Goal: Task Accomplishment & Management: Use online tool/utility

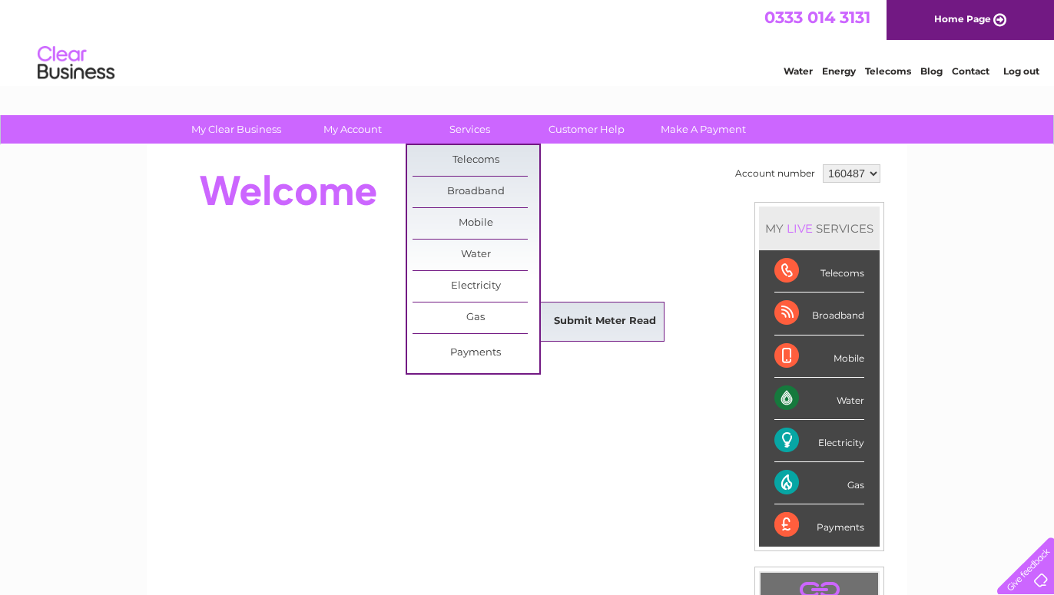
click at [582, 313] on link "Submit Meter Read" at bounding box center [605, 322] width 127 height 31
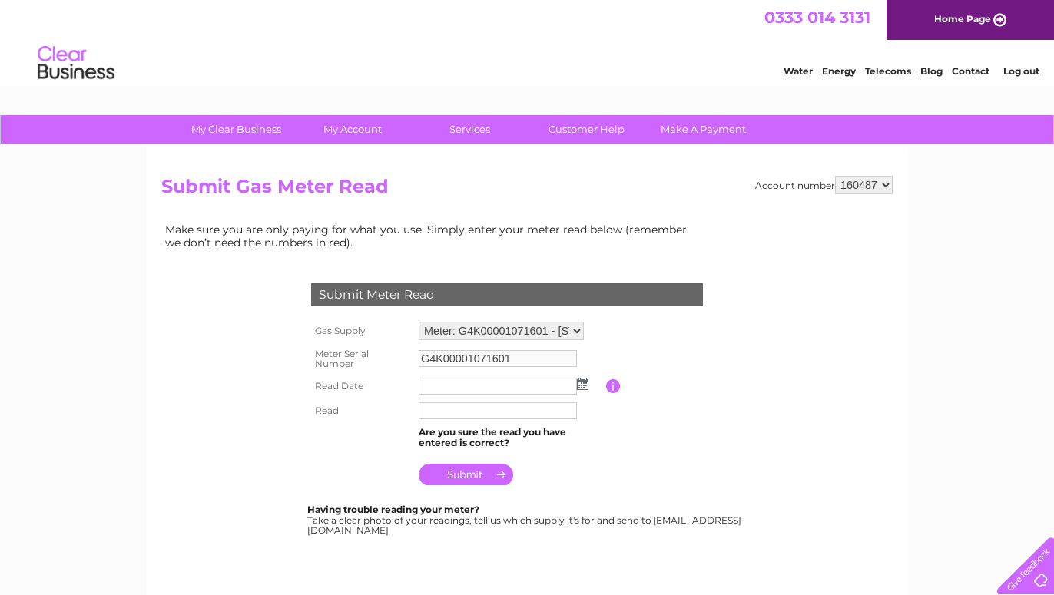
click at [582, 383] on img at bounding box center [583, 384] width 12 height 12
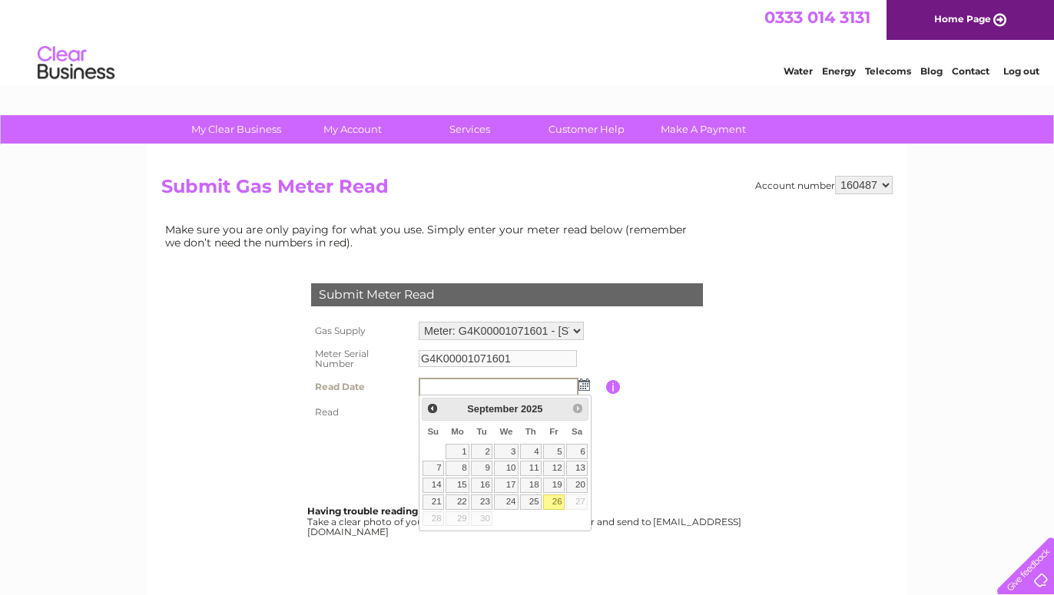
click at [560, 499] on link "26" at bounding box center [554, 502] width 22 height 15
type input "[DATE]"
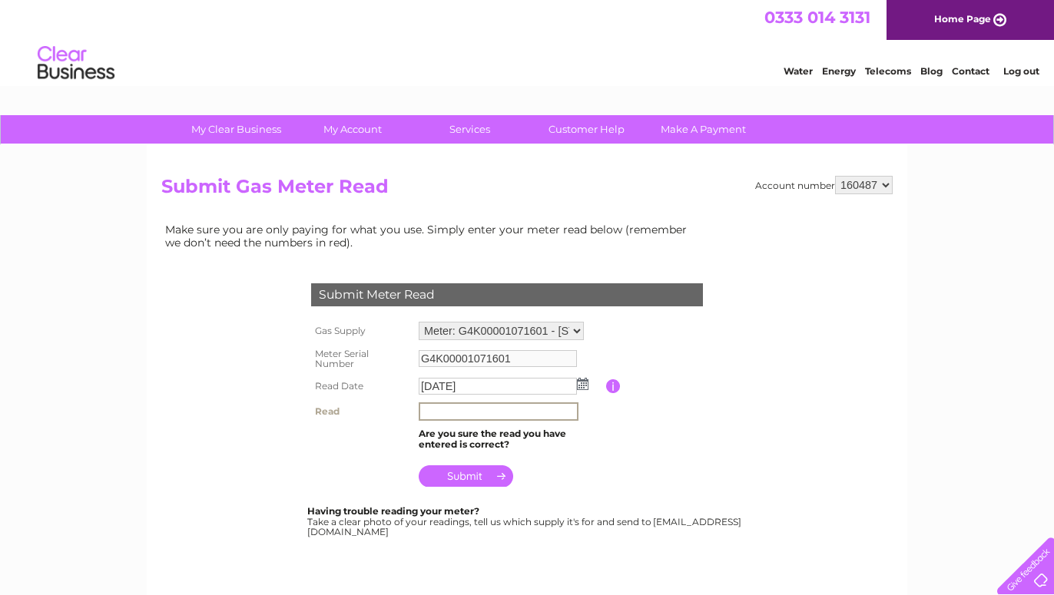
click at [435, 412] on input "text" at bounding box center [499, 412] width 160 height 18
type input "4151"
click at [473, 474] on input "submit" at bounding box center [466, 475] width 95 height 22
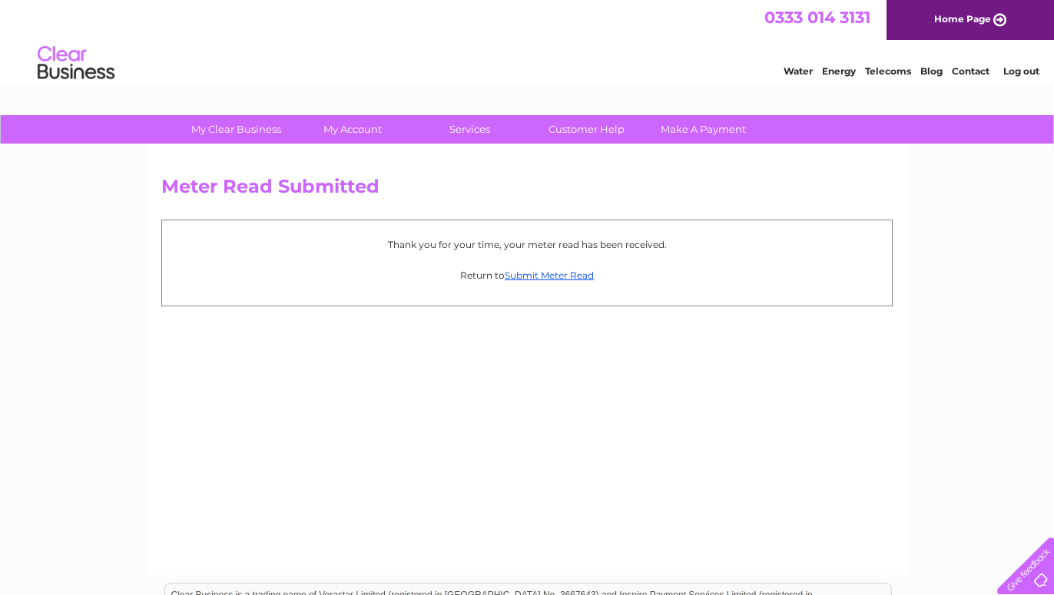
click at [572, 286] on div "Thank you for your time, your meter read has been received. Return to Submit Me…" at bounding box center [526, 263] width 731 height 86
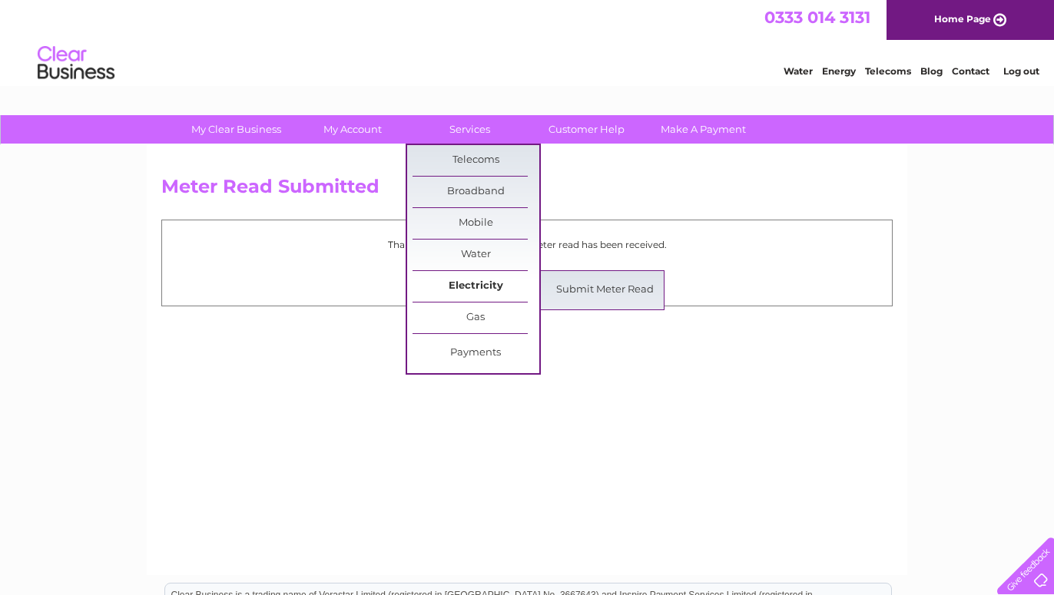
click at [479, 280] on link "Electricity" at bounding box center [476, 286] width 127 height 31
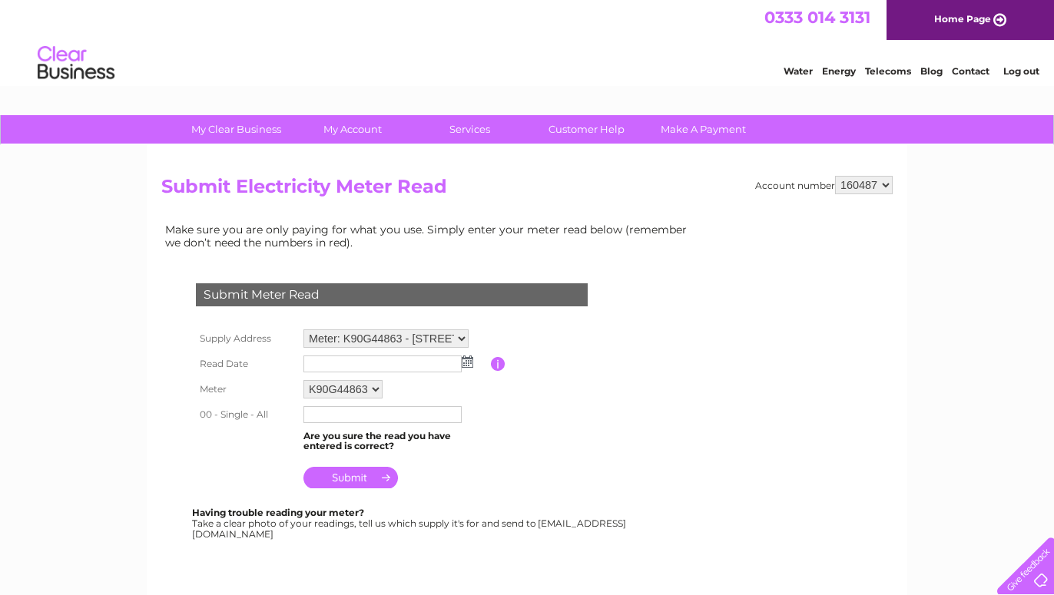
click at [468, 360] on img at bounding box center [468, 362] width 12 height 12
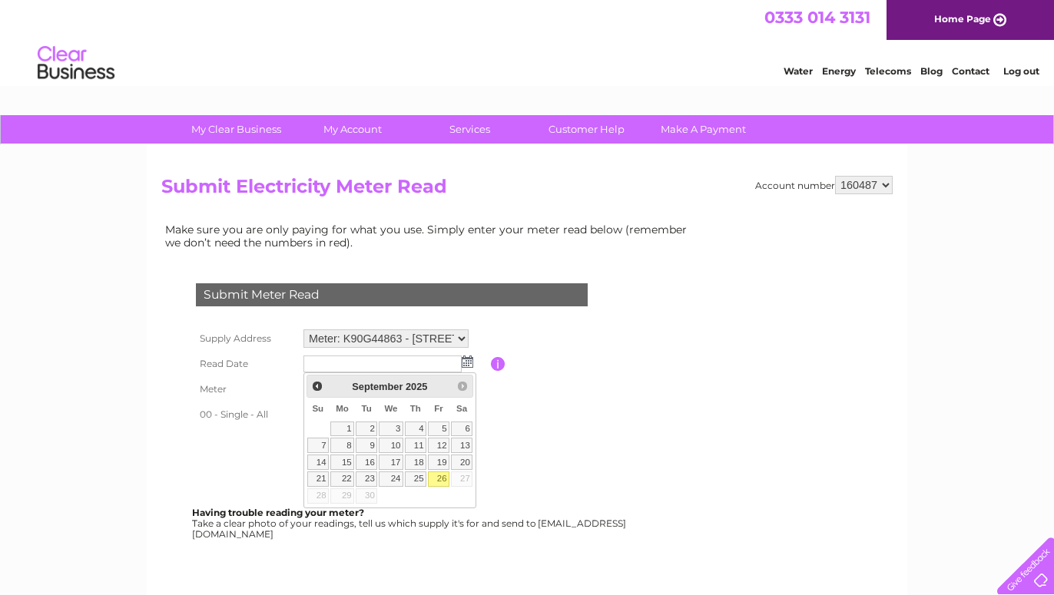
click at [445, 477] on link "26" at bounding box center [439, 479] width 22 height 15
type input "[DATE]"
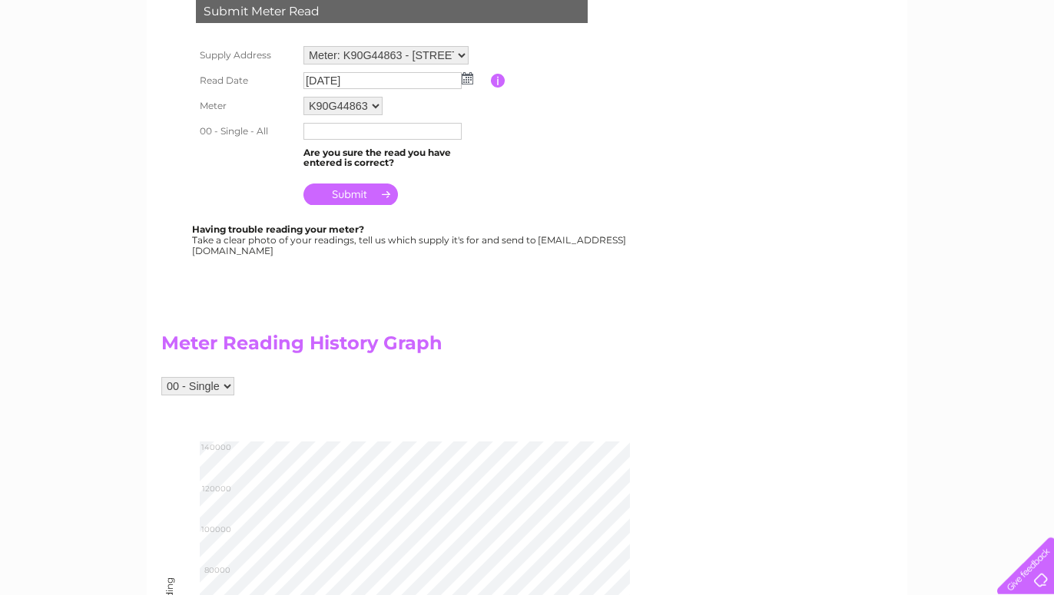
scroll to position [313, 0]
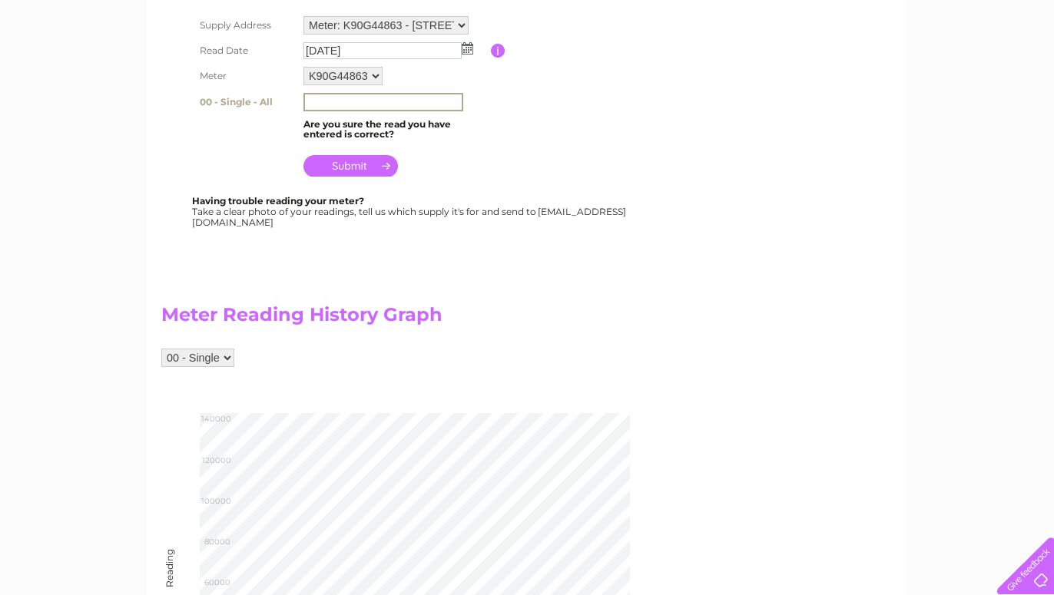
click at [319, 98] on input "text" at bounding box center [383, 102] width 160 height 18
type input "128441"
click at [366, 166] on input "submit" at bounding box center [350, 165] width 95 height 22
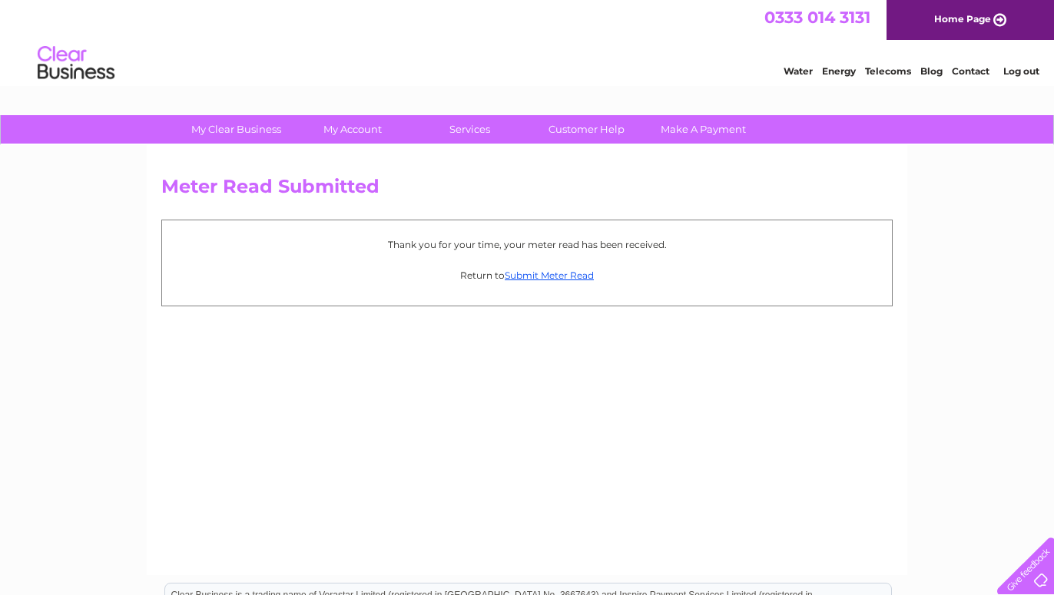
click at [1023, 73] on link "Log out" at bounding box center [1021, 71] width 36 height 12
